Goal: Check status

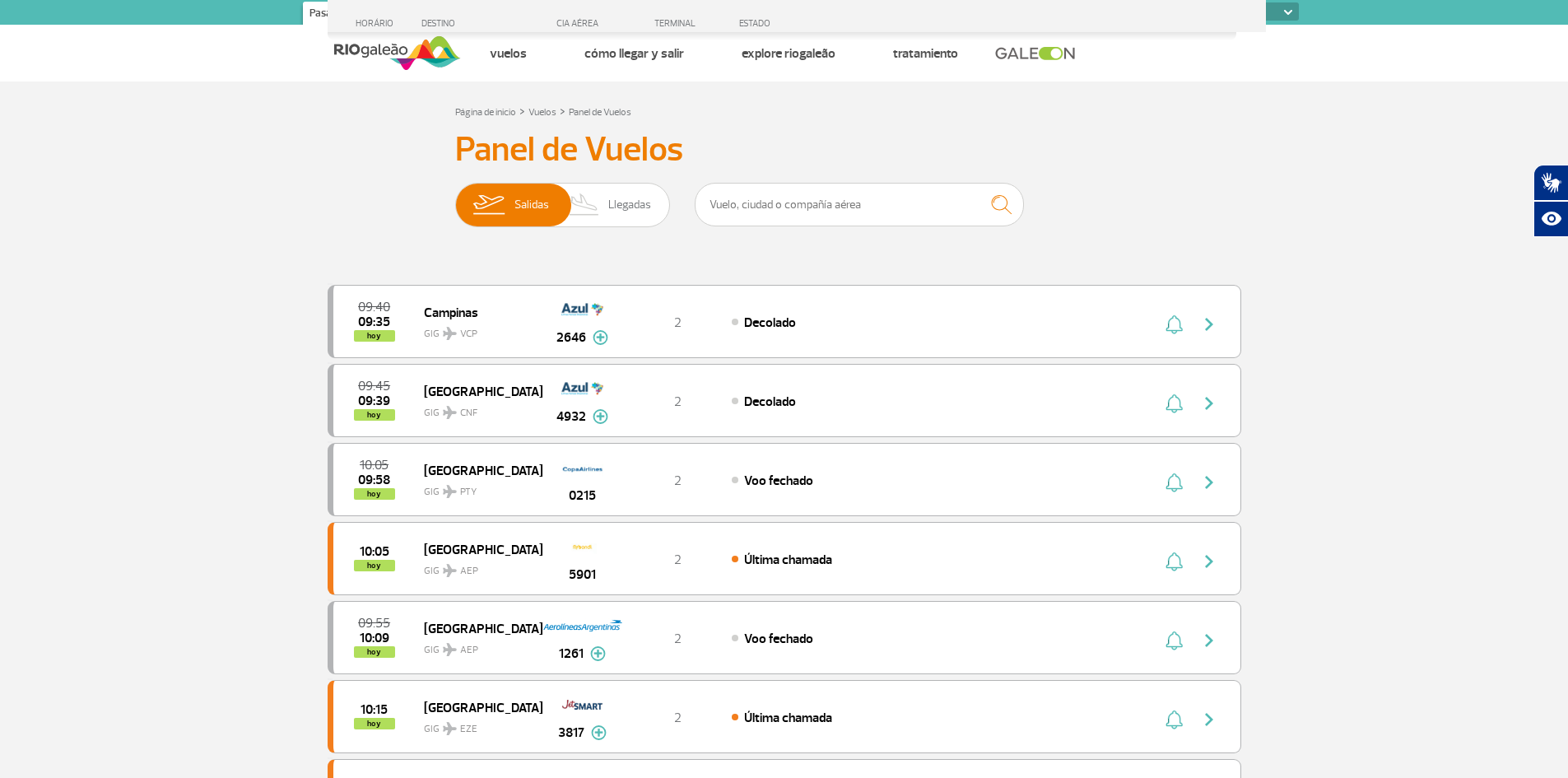
select select
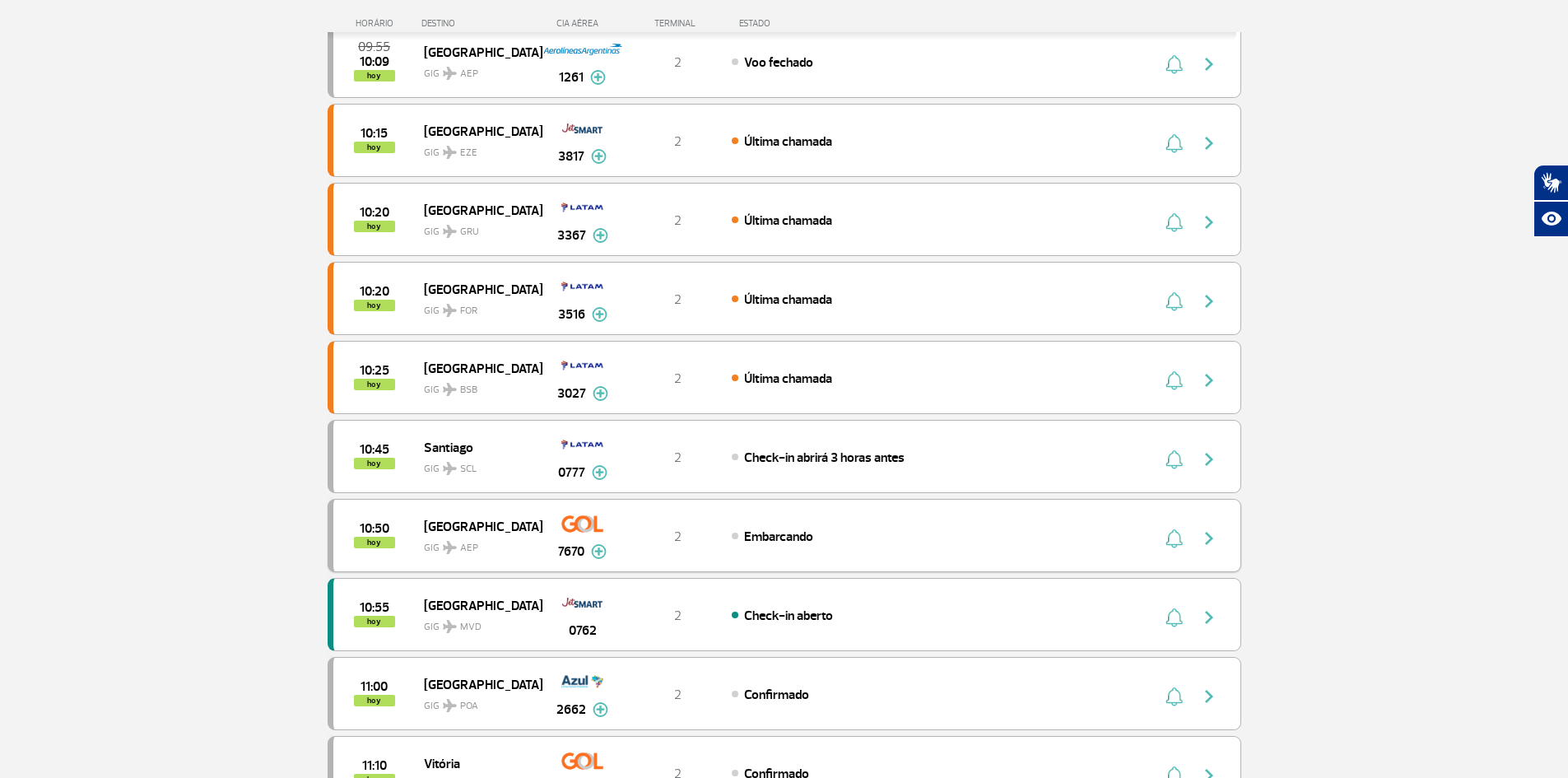
click at [831, 541] on div "Embarcando" at bounding box center [913, 536] width 363 height 19
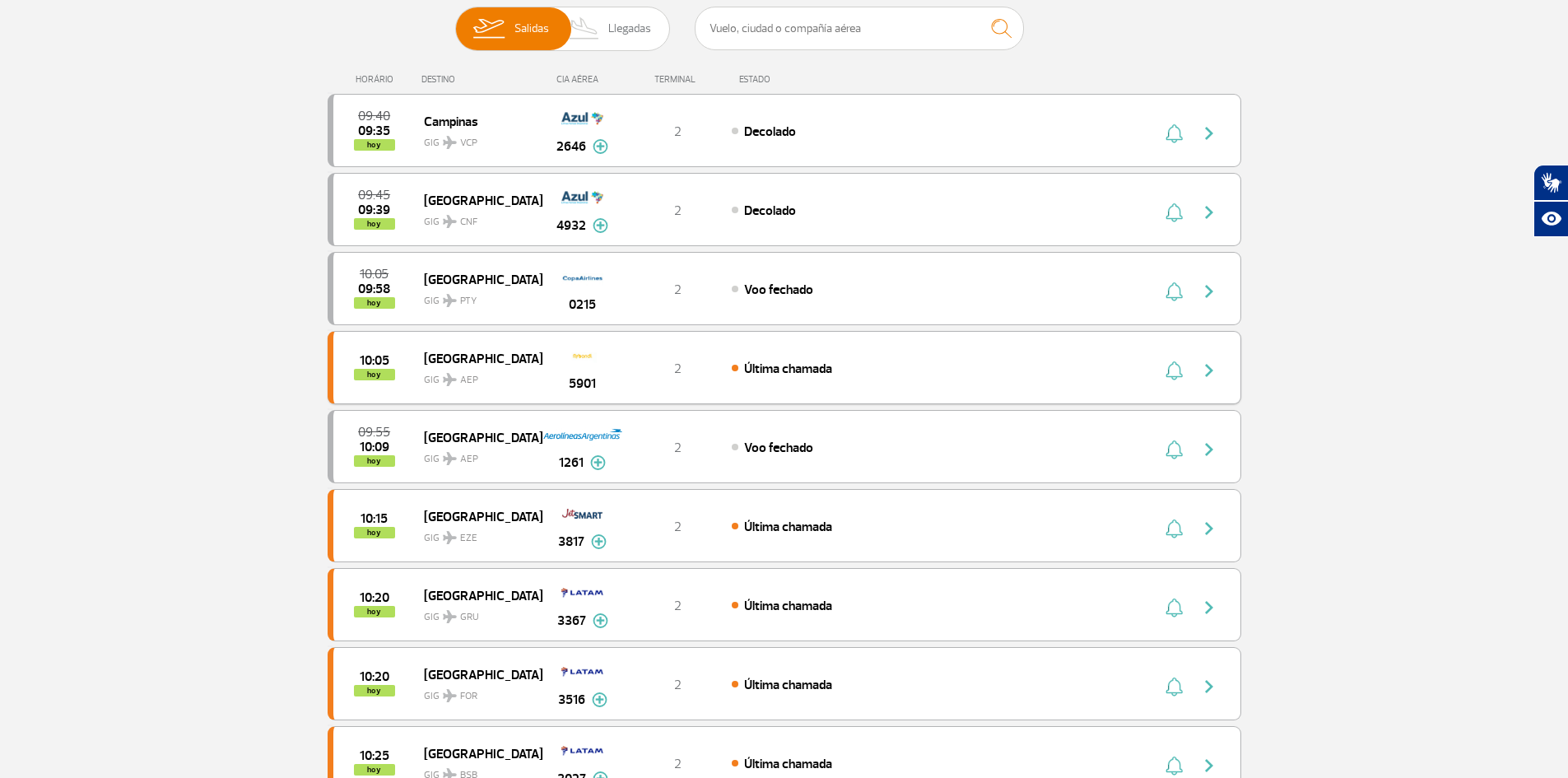
scroll to position [164, 0]
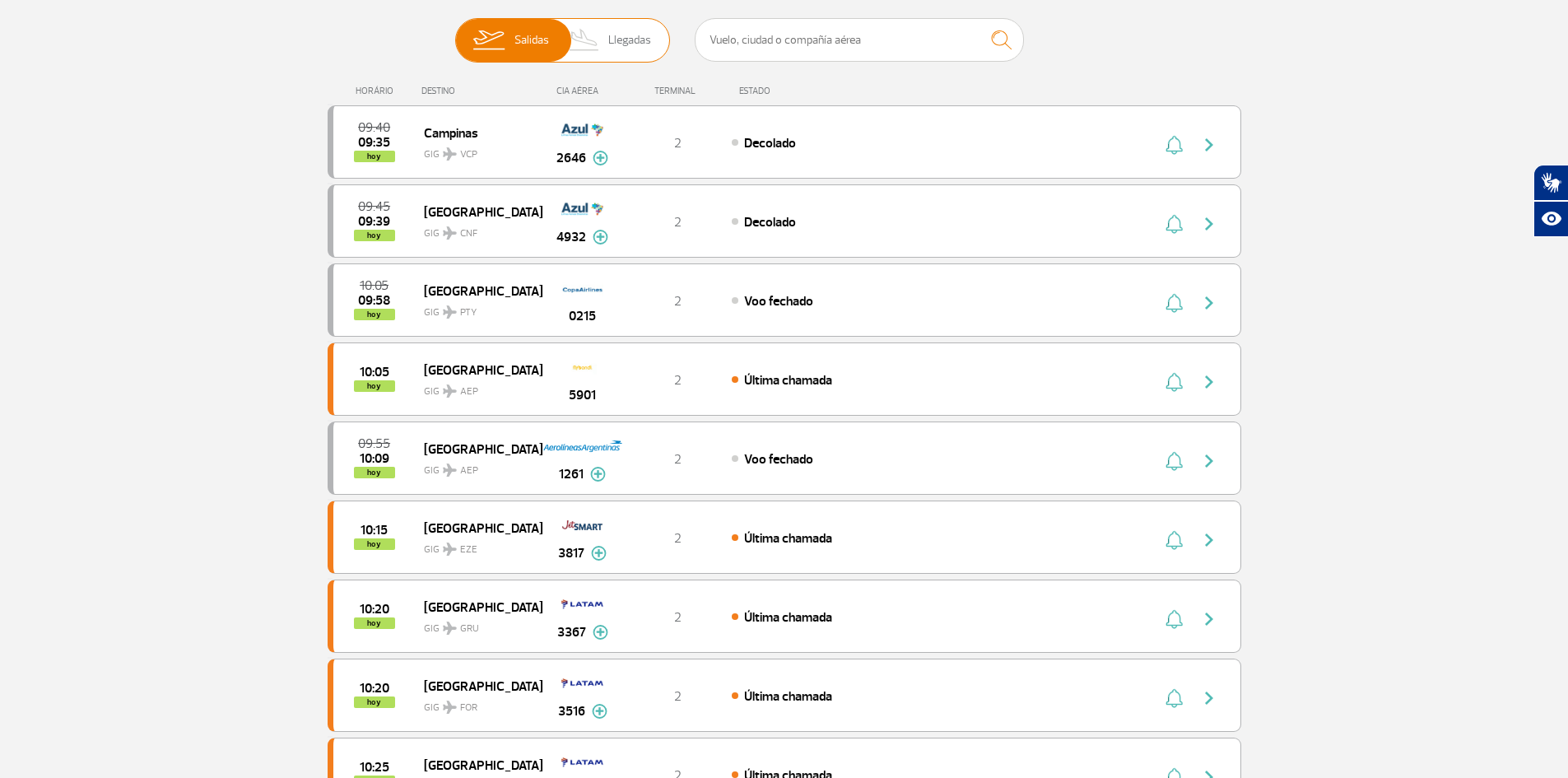
click at [525, 45] on span "Salidas" at bounding box center [531, 40] width 34 height 43
click at [455, 32] on input "[PERSON_NAME]" at bounding box center [455, 32] width 0 height 0
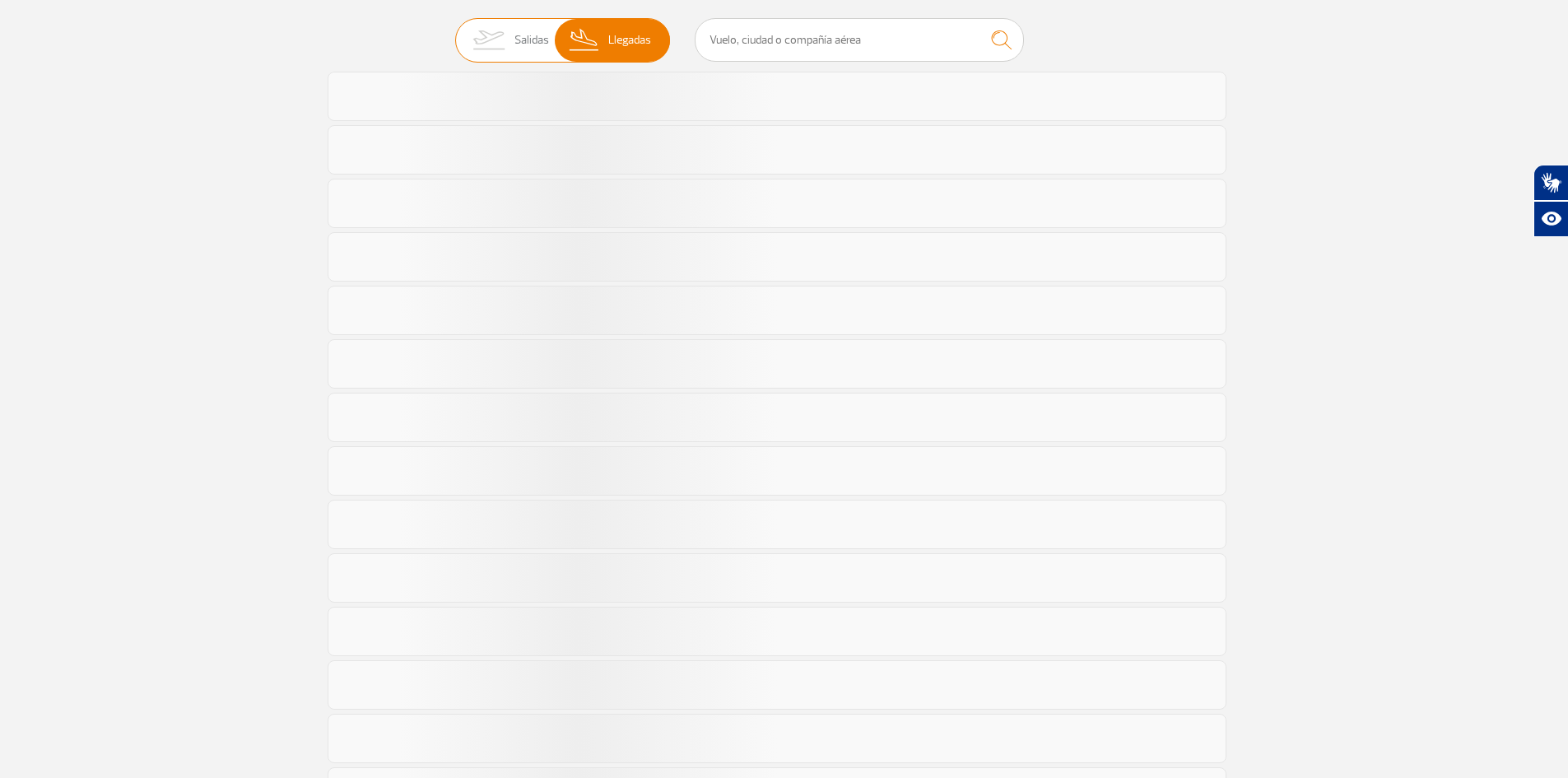
click at [525, 45] on span "Salidas" at bounding box center [531, 40] width 34 height 43
click at [455, 32] on input "[PERSON_NAME]" at bounding box center [455, 32] width 0 height 0
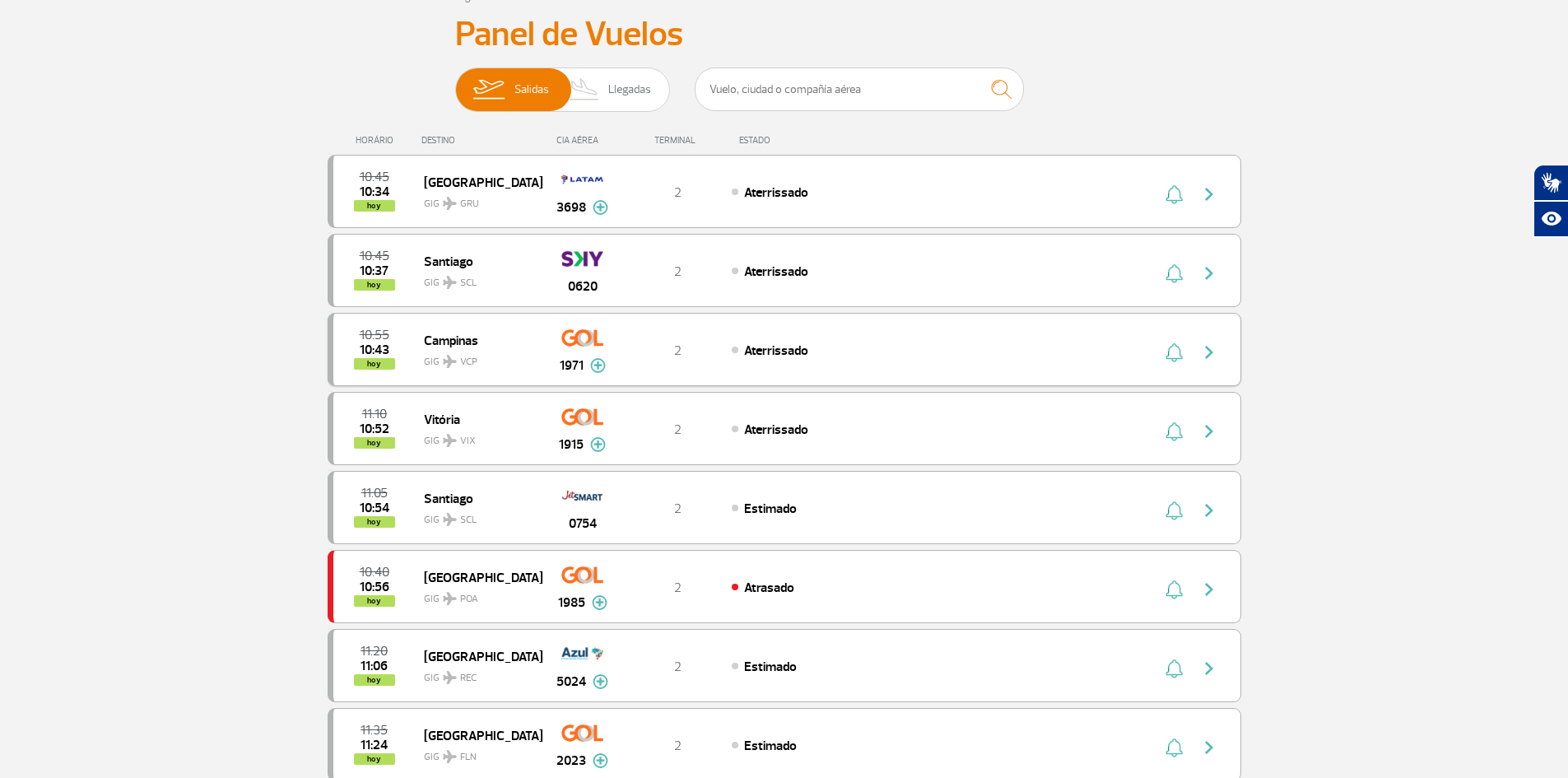
scroll to position [83, 0]
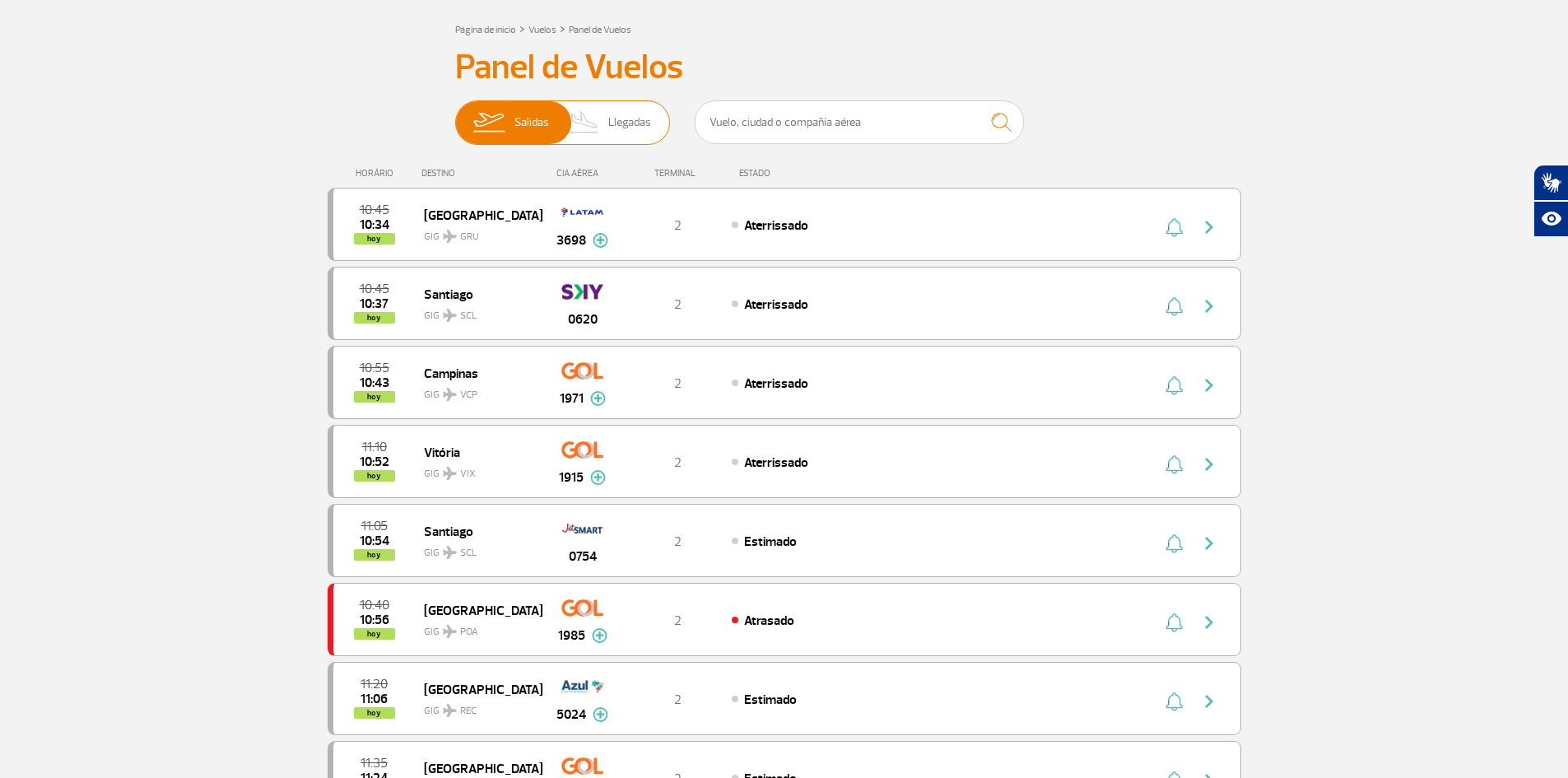
click at [525, 111] on span "Salidas" at bounding box center [531, 123] width 34 height 43
click at [455, 114] on input "[PERSON_NAME]" at bounding box center [455, 114] width 0 height 0
click at [528, 125] on span "Salidas" at bounding box center [531, 123] width 34 height 43
click at [455, 114] on input "[PERSON_NAME]" at bounding box center [455, 114] width 0 height 0
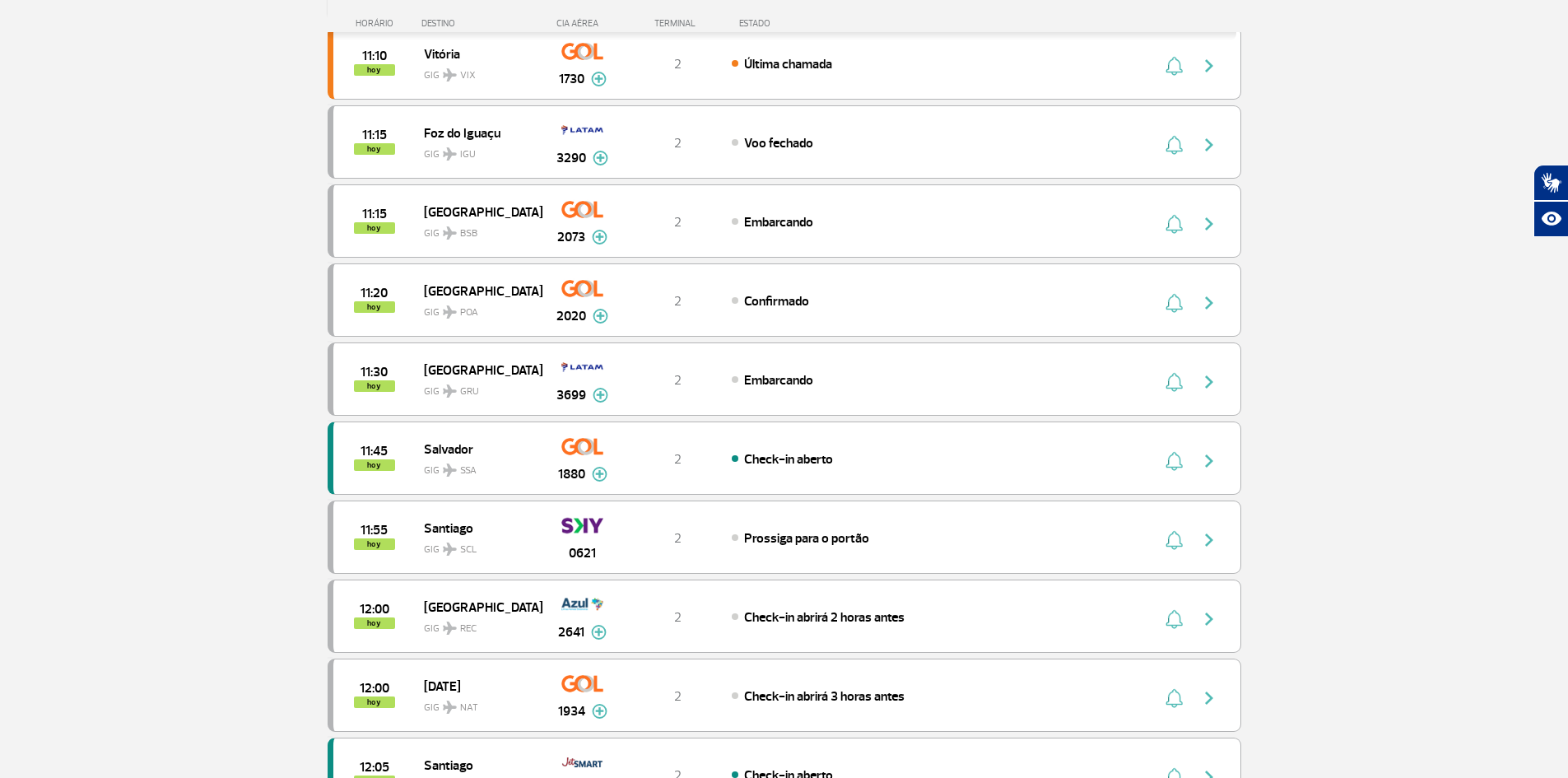
scroll to position [658, 0]
